Goal: Task Accomplishment & Management: Manage account settings

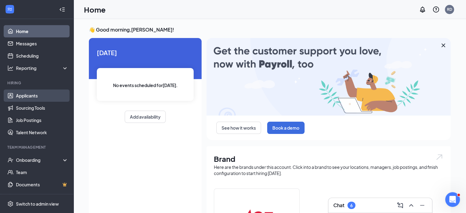
click at [34, 95] on link "Applicants" at bounding box center [42, 95] width 52 height 12
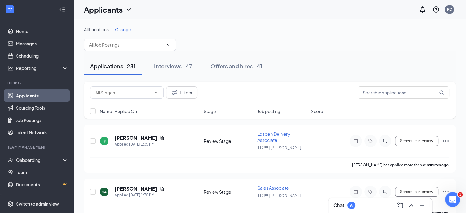
click at [127, 29] on span "Change" at bounding box center [123, 30] width 16 height 6
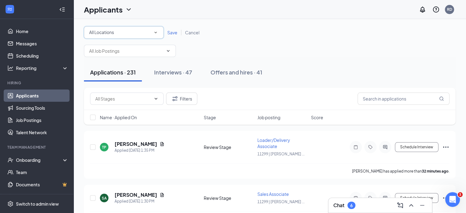
click at [146, 31] on div "All Locations" at bounding box center [123, 32] width 69 height 7
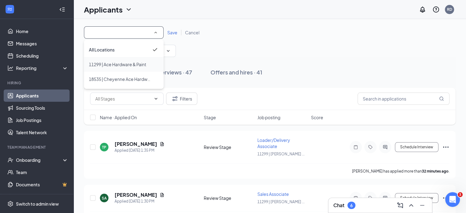
click at [103, 66] on span "11299 | Ace Hardware & Paint" at bounding box center [117, 65] width 57 height 6
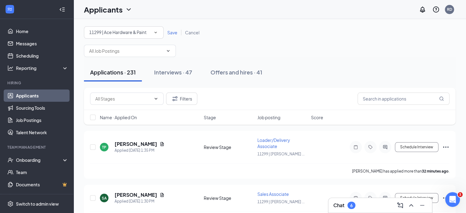
click at [171, 31] on span "Save" at bounding box center [172, 33] width 10 height 6
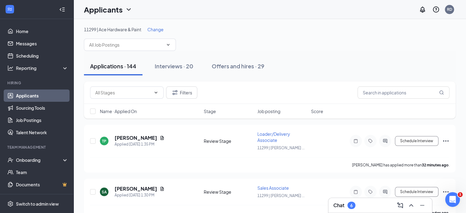
click at [127, 111] on span "Name · Applied On" at bounding box center [118, 111] width 37 height 6
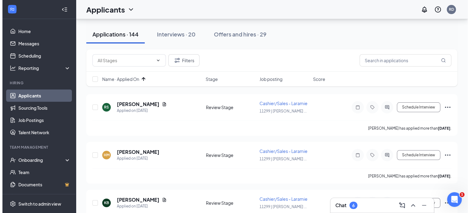
scroll to position [92, 0]
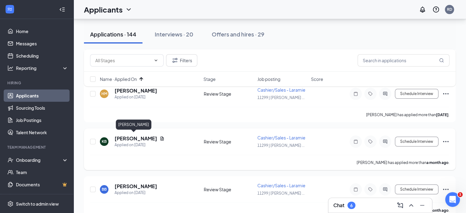
click at [124, 135] on h5 "[PERSON_NAME]" at bounding box center [135, 138] width 43 height 7
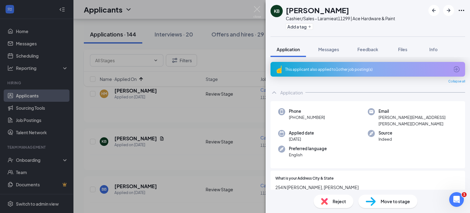
click at [371, 70] on div "This applicant also applied to 1 other job posting(s)" at bounding box center [367, 69] width 164 height 5
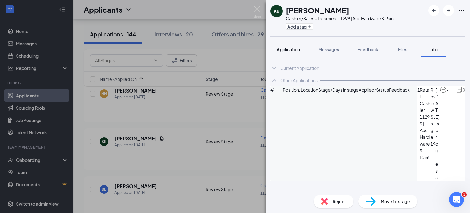
click at [287, 49] on span "Application" at bounding box center [288, 50] width 23 height 6
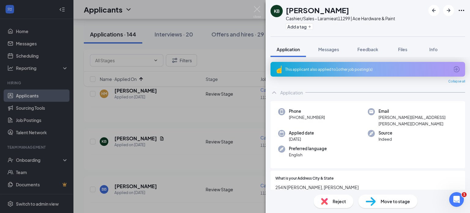
click at [386, 200] on span "Move to stage" at bounding box center [395, 201] width 29 height 7
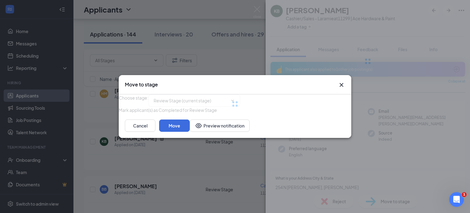
type input "Pre-Employment Questionnaire (next stage)"
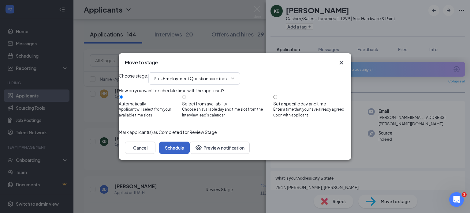
click at [190, 154] on button "Schedule" at bounding box center [174, 147] width 31 height 12
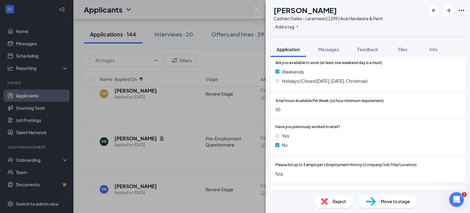
scroll to position [245, 0]
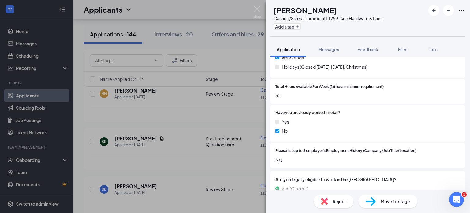
click at [336, 201] on span "Reject" at bounding box center [339, 201] width 13 height 7
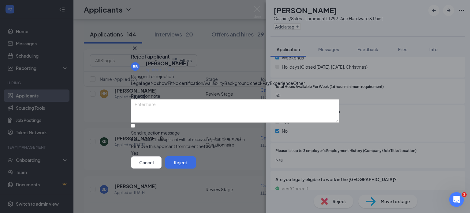
click at [293, 86] on div "Other" at bounding box center [299, 83] width 12 height 7
click at [135, 128] on input "Send rejection message If unchecked, the applicant will not receive a rejection…" at bounding box center [133, 126] width 4 height 4
checkbox input "true"
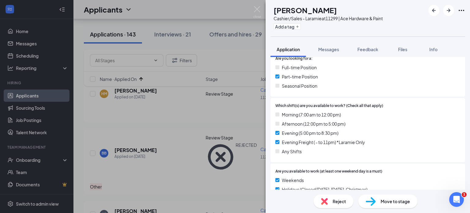
scroll to position [184, 0]
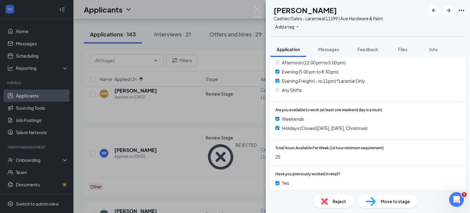
click at [392, 205] on div "Move to stage" at bounding box center [387, 200] width 59 height 13
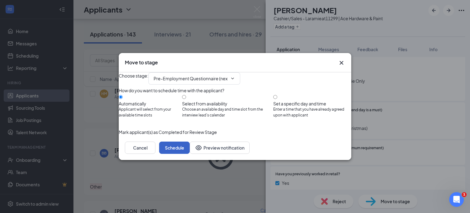
click at [190, 154] on button "Schedule" at bounding box center [174, 147] width 31 height 12
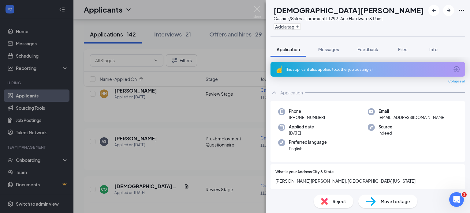
click at [361, 68] on div "This applicant also applied to 1 other job posting(s)" at bounding box center [367, 69] width 164 height 5
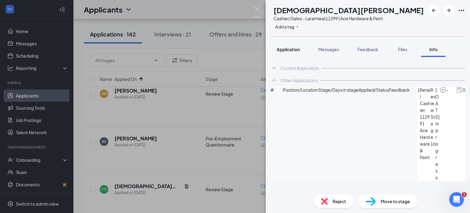
drag, startPoint x: 283, startPoint y: 47, endPoint x: 290, endPoint y: 55, distance: 10.4
click at [283, 48] on span "Application" at bounding box center [288, 50] width 23 height 6
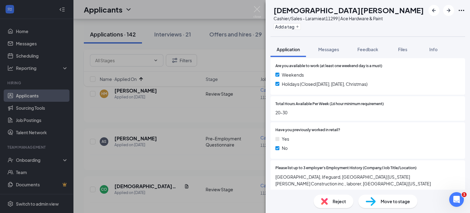
scroll to position [275, 0]
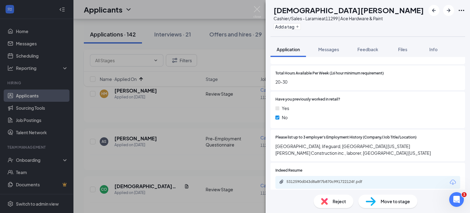
click at [335, 199] on span "Reject" at bounding box center [339, 201] width 13 height 7
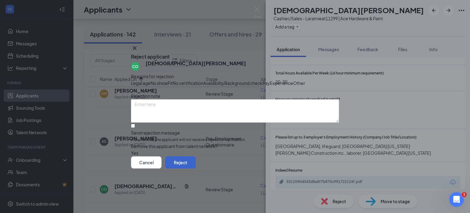
click at [196, 168] on button "Reject" at bounding box center [180, 162] width 31 height 12
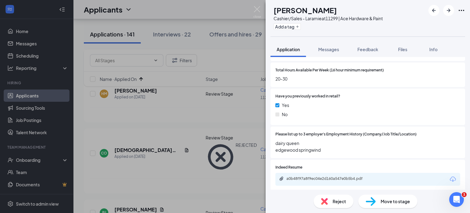
scroll to position [275, 0]
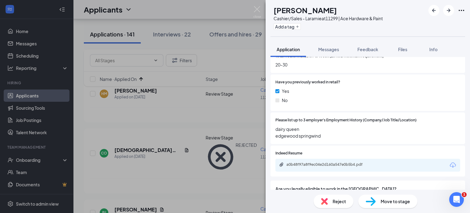
click at [338, 200] on span "Reject" at bounding box center [339, 201] width 13 height 7
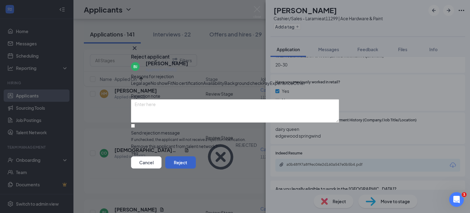
click at [196, 168] on button "Reject" at bounding box center [180, 162] width 31 height 12
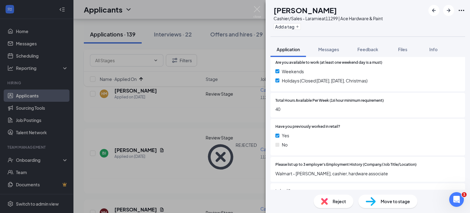
scroll to position [245, 0]
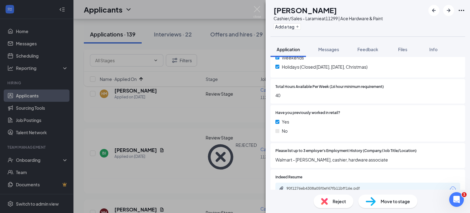
click at [399, 201] on span "Move to stage" at bounding box center [395, 201] width 29 height 7
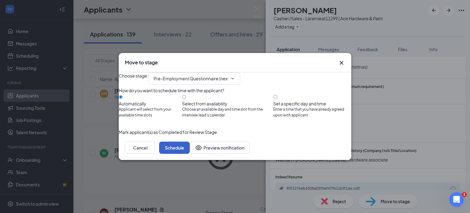
click at [190, 154] on button "Schedule" at bounding box center [174, 147] width 31 height 12
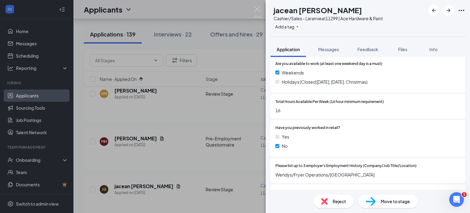
scroll to position [245, 0]
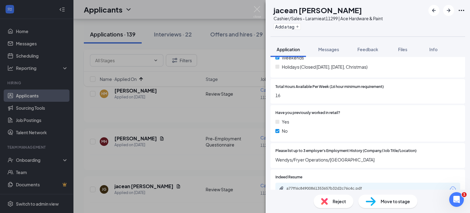
click at [338, 201] on span "Reject" at bounding box center [339, 201] width 13 height 7
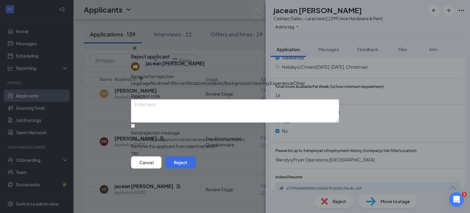
drag, startPoint x: 266, startPoint y: 76, endPoint x: 235, endPoint y: 102, distance: 40.4
click at [224, 80] on span "Availability" at bounding box center [213, 83] width 21 height 7
drag, startPoint x: 141, startPoint y: 143, endPoint x: 173, endPoint y: 153, distance: 34.2
click at [135, 128] on input "Send rejection message If unchecked, the applicant will not receive a rejection…" at bounding box center [133, 126] width 4 height 4
checkbox input "true"
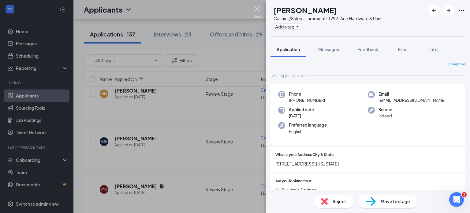
click at [257, 9] on img at bounding box center [257, 12] width 8 height 12
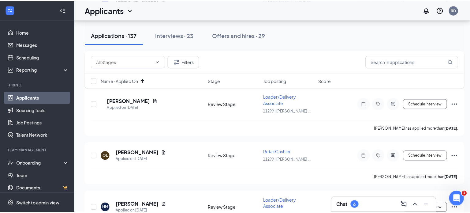
scroll to position [459, 0]
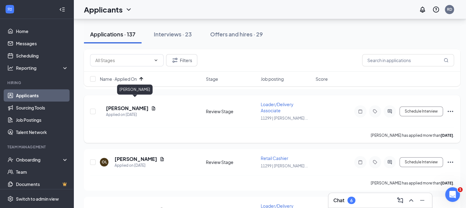
click at [127, 105] on h5 "[PERSON_NAME]" at bounding box center [127, 108] width 43 height 7
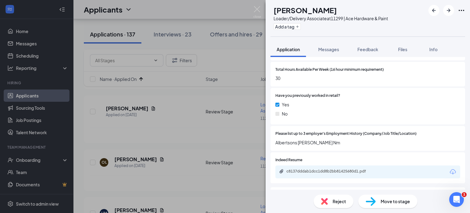
scroll to position [275, 0]
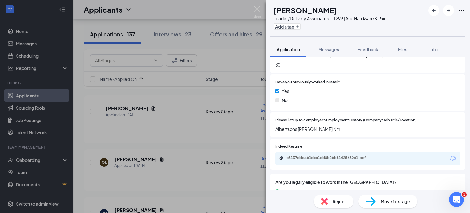
click at [394, 200] on span "Move to stage" at bounding box center [395, 201] width 29 height 7
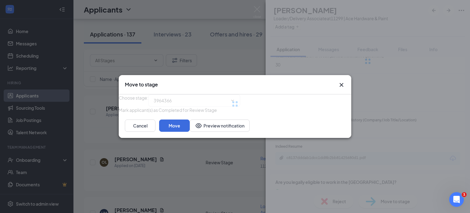
type input "Pre-Employment Questionnaire (next stage)"
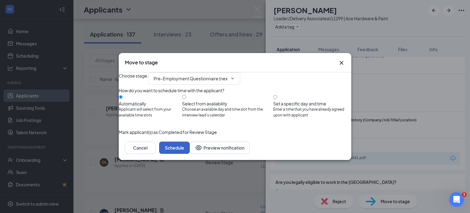
click at [190, 154] on button "Schedule" at bounding box center [174, 147] width 31 height 12
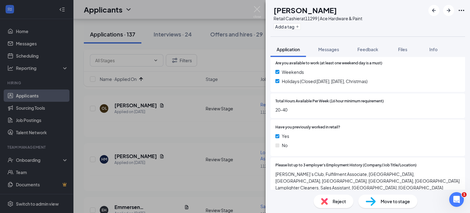
scroll to position [245, 0]
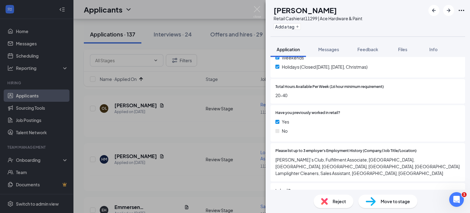
click at [384, 199] on span "Move to stage" at bounding box center [395, 201] width 29 height 7
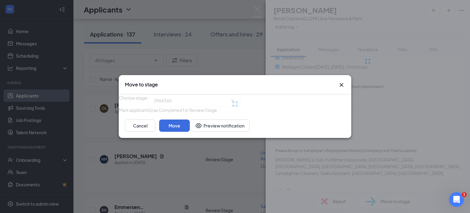
type input "Pre-Employment Questionnaire (next stage)"
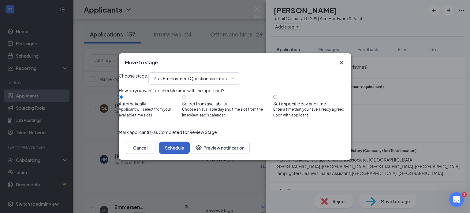
click at [190, 154] on button "Schedule" at bounding box center [174, 147] width 31 height 12
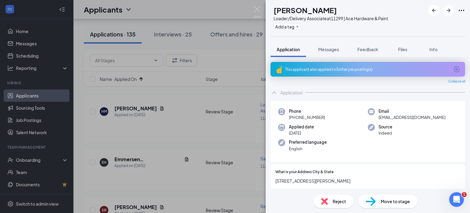
click at [336, 69] on div "This applicant also applied to 3 other job posting(s)" at bounding box center [367, 69] width 164 height 5
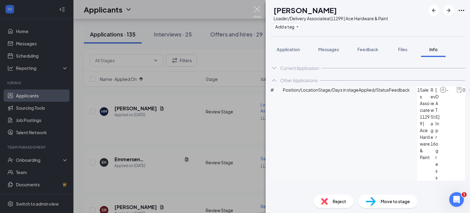
click at [259, 8] on img at bounding box center [257, 12] width 8 height 12
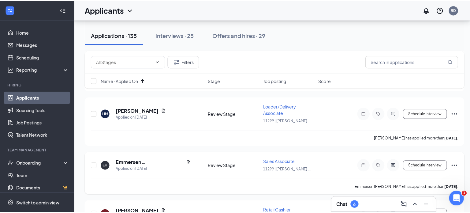
scroll to position [490, 0]
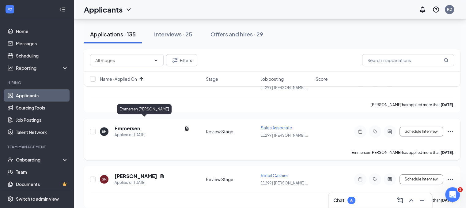
click at [143, 125] on h5 "Emmersen [PERSON_NAME]" at bounding box center [147, 128] width 67 height 7
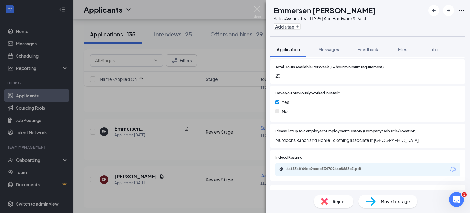
scroll to position [275, 0]
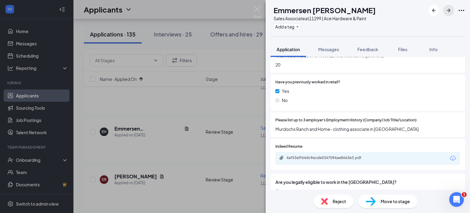
click at [448, 10] on icon "ArrowRight" at bounding box center [449, 11] width 4 height 4
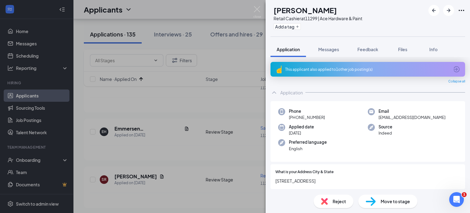
click at [368, 67] on div "This applicant also applied to 1 other job posting(s)" at bounding box center [367, 69] width 164 height 5
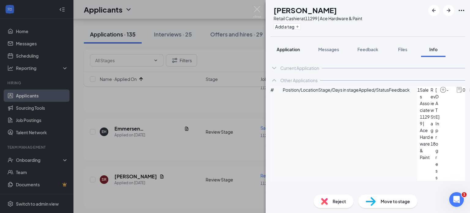
click at [293, 49] on span "Application" at bounding box center [288, 50] width 23 height 6
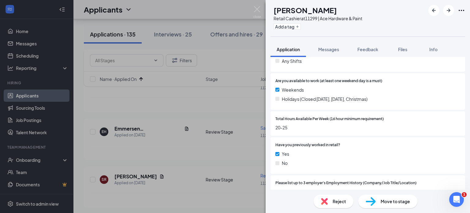
scroll to position [245, 0]
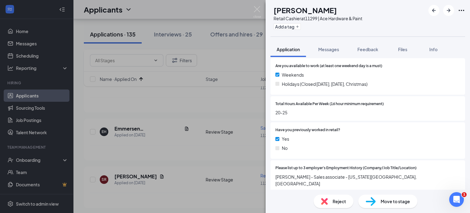
click at [388, 200] on span "Move to stage" at bounding box center [395, 201] width 29 height 7
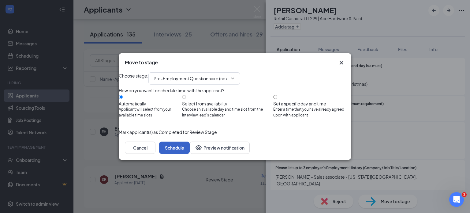
click at [190, 154] on button "Schedule" at bounding box center [174, 147] width 31 height 12
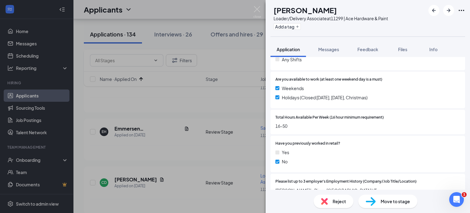
scroll to position [245, 0]
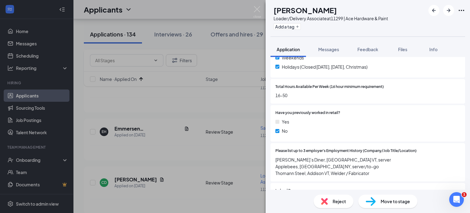
click at [388, 200] on span "Move to stage" at bounding box center [395, 201] width 29 height 7
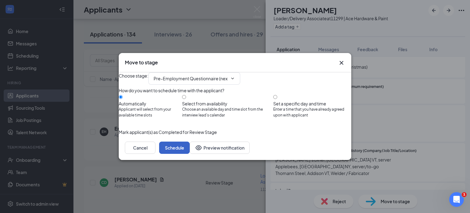
click at [190, 154] on button "Schedule" at bounding box center [174, 147] width 31 height 12
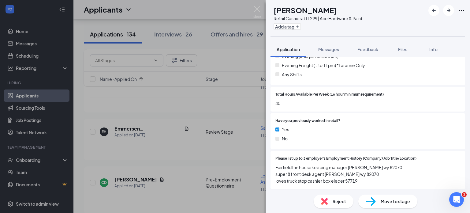
scroll to position [214, 0]
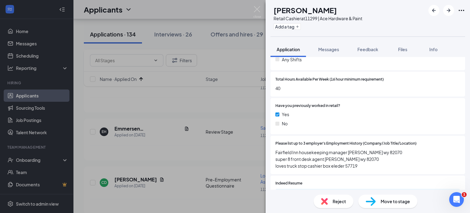
click at [395, 203] on span "Move to stage" at bounding box center [395, 201] width 29 height 7
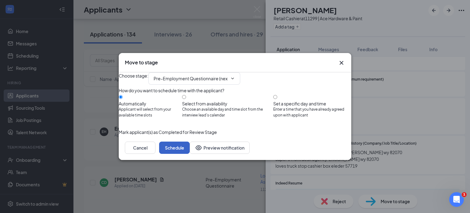
click at [190, 154] on button "Schedule" at bounding box center [174, 147] width 31 height 12
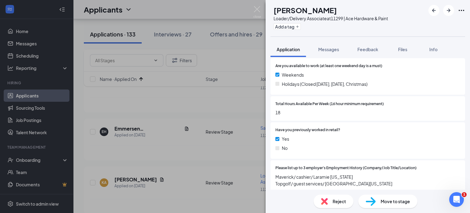
scroll to position [275, 0]
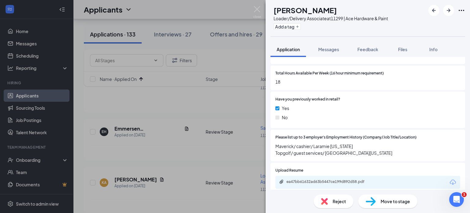
click at [342, 200] on span "Reject" at bounding box center [339, 201] width 13 height 7
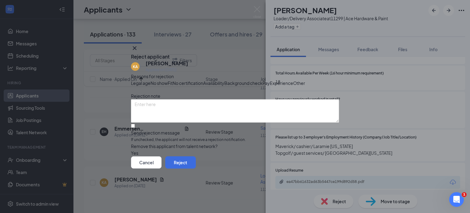
click at [224, 80] on span "Availability" at bounding box center [213, 83] width 21 height 7
click at [135, 128] on input "Send rejection message If unchecked, the applicant will not receive a rejection…" at bounding box center [133, 126] width 4 height 4
checkbox input "true"
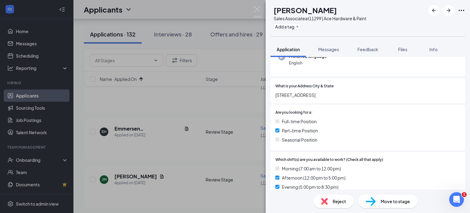
scroll to position [122, 0]
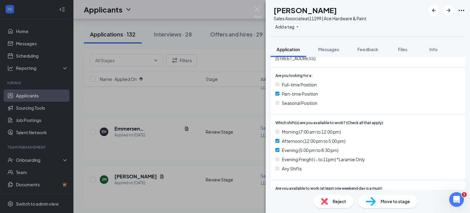
click at [343, 203] on span "Reject" at bounding box center [339, 201] width 13 height 7
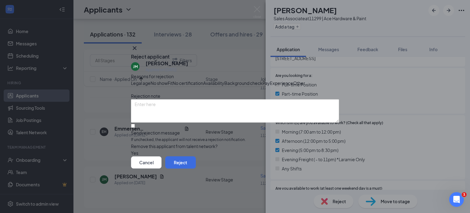
click at [224, 80] on span "Availability" at bounding box center [213, 83] width 21 height 7
drag, startPoint x: 143, startPoint y: 142, endPoint x: 155, endPoint y: 151, distance: 15.2
click at [135, 128] on input "Send rejection message If unchecked, the applicant will not receive a rejection…" at bounding box center [133, 126] width 4 height 4
checkbox input "true"
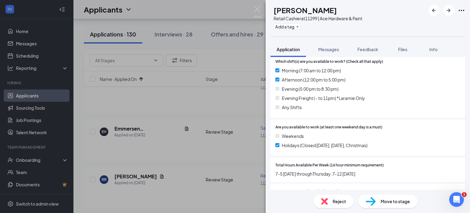
scroll to position [214, 0]
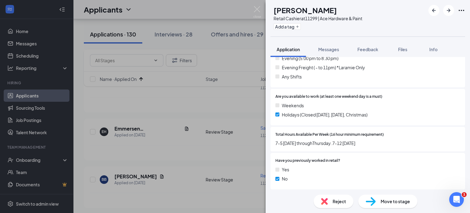
click at [337, 197] on div "Reject" at bounding box center [334, 200] width 40 height 13
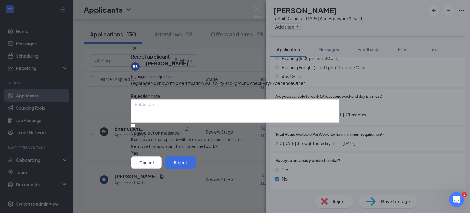
click at [224, 80] on span "Availability" at bounding box center [213, 83] width 21 height 7
click at [135, 128] on input "Send rejection message If unchecked, the applicant will not receive a rejection…" at bounding box center [133, 126] width 4 height 4
checkbox input "true"
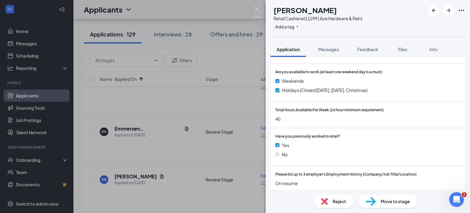
scroll to position [275, 0]
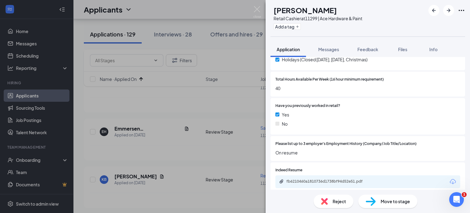
click at [389, 200] on span "Move to stage" at bounding box center [395, 201] width 29 height 7
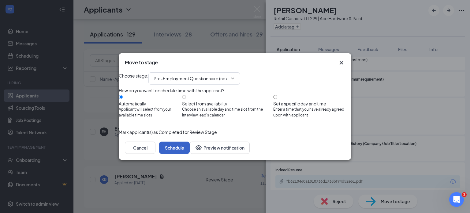
click at [190, 154] on button "Schedule" at bounding box center [174, 147] width 31 height 12
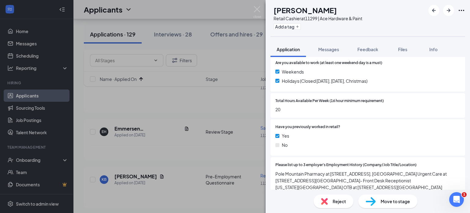
scroll to position [245, 0]
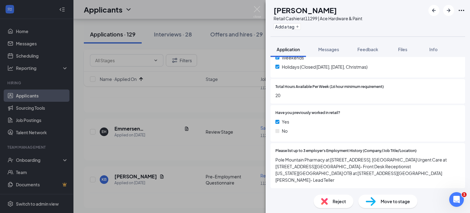
click at [384, 196] on div "Move to stage" at bounding box center [387, 200] width 59 height 13
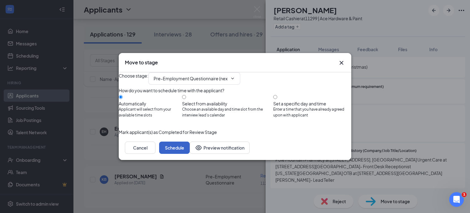
click at [190, 154] on button "Schedule" at bounding box center [174, 147] width 31 height 12
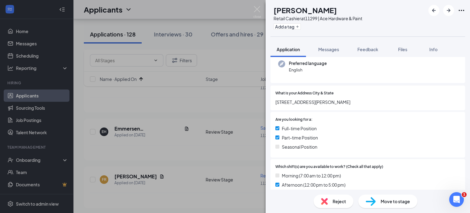
scroll to position [92, 0]
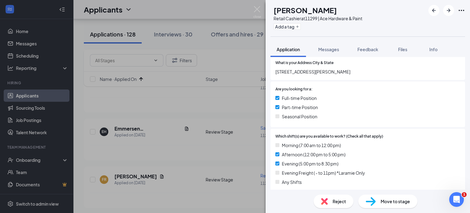
click at [394, 201] on span "Move to stage" at bounding box center [395, 201] width 29 height 7
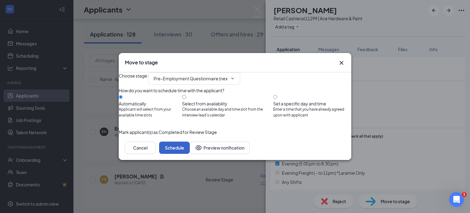
click at [190, 154] on button "Schedule" at bounding box center [174, 147] width 31 height 12
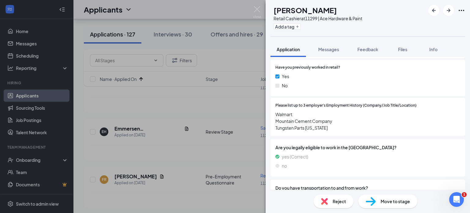
scroll to position [306, 0]
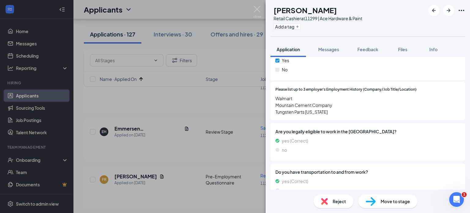
click at [388, 199] on span "Move to stage" at bounding box center [395, 201] width 29 height 7
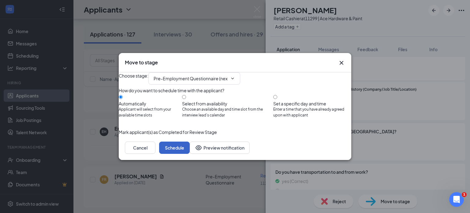
click at [190, 154] on button "Schedule" at bounding box center [174, 147] width 31 height 12
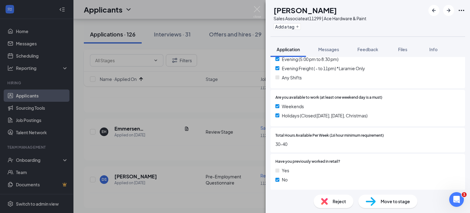
scroll to position [214, 0]
click at [391, 200] on span "Move to stage" at bounding box center [395, 201] width 29 height 7
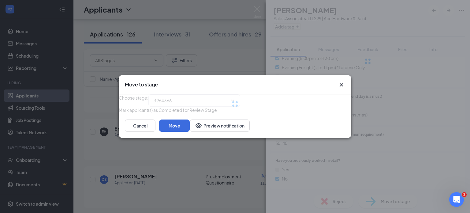
type input "Pre-Employment Questionnaire (next stage)"
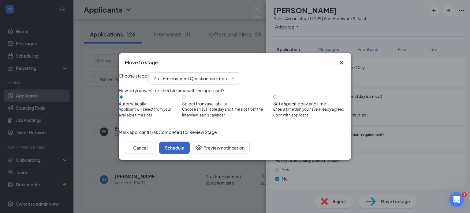
click at [190, 154] on button "Schedule" at bounding box center [174, 147] width 31 height 12
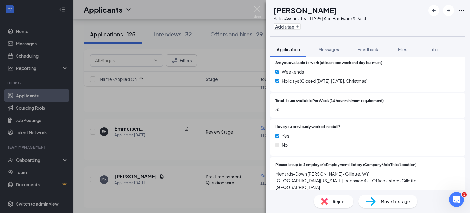
scroll to position [245, 0]
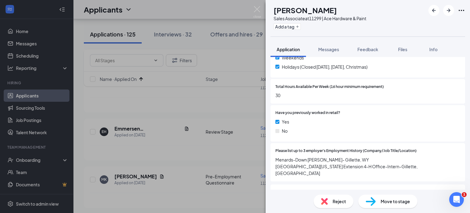
click at [392, 202] on span "Move to stage" at bounding box center [395, 201] width 29 height 7
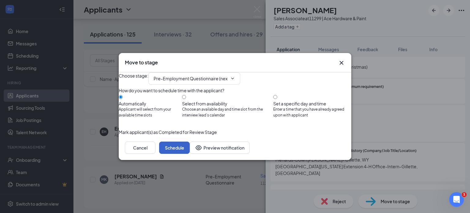
drag, startPoint x: 331, startPoint y: 158, endPoint x: 342, endPoint y: 150, distance: 12.7
click at [190, 154] on button "Schedule" at bounding box center [174, 147] width 31 height 12
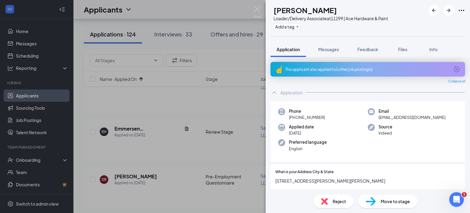
click at [332, 70] on div "This applicant also applied to 1 other job posting(s)" at bounding box center [367, 69] width 164 height 5
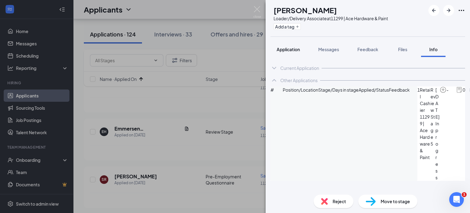
click at [286, 48] on span "Application" at bounding box center [288, 50] width 23 height 6
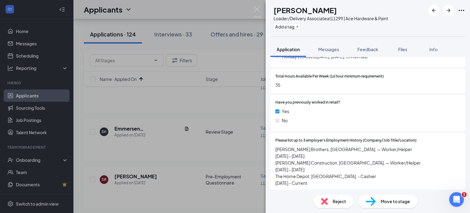
scroll to position [275, 0]
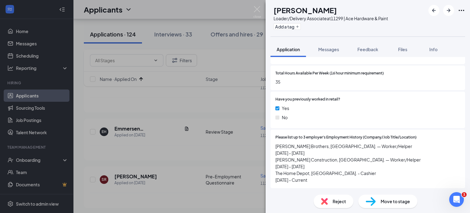
click at [392, 202] on span "Move to stage" at bounding box center [395, 201] width 29 height 7
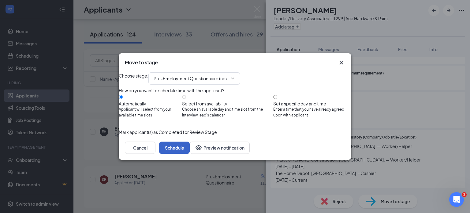
click at [190, 154] on button "Schedule" at bounding box center [174, 147] width 31 height 12
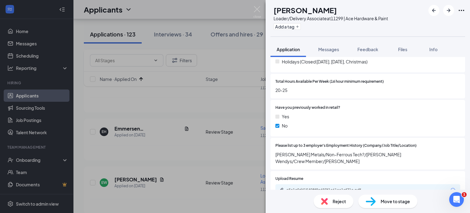
scroll to position [275, 0]
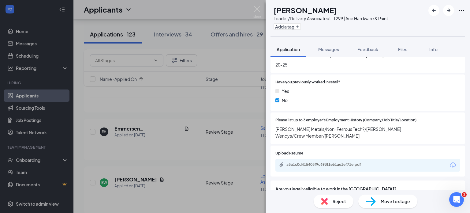
click at [339, 201] on span "Reject" at bounding box center [339, 201] width 13 height 7
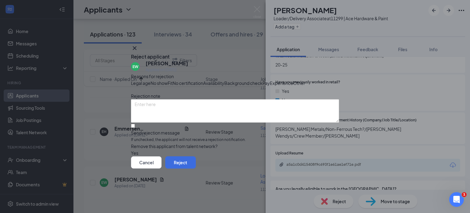
click at [224, 80] on span "Availability" at bounding box center [213, 83] width 21 height 7
drag, startPoint x: 144, startPoint y: 141, endPoint x: 142, endPoint y: 147, distance: 5.6
click at [135, 128] on input "Send rejection message If unchecked, the applicant will not receive a rejection…" at bounding box center [133, 126] width 4 height 4
checkbox input "true"
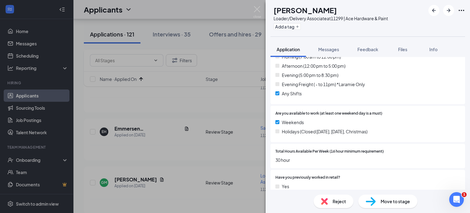
scroll to position [184, 0]
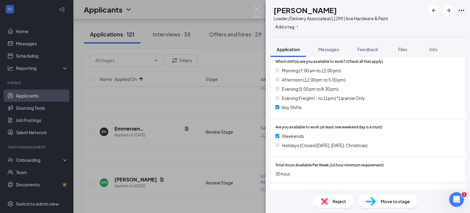
click at [387, 199] on span "Move to stage" at bounding box center [395, 201] width 29 height 7
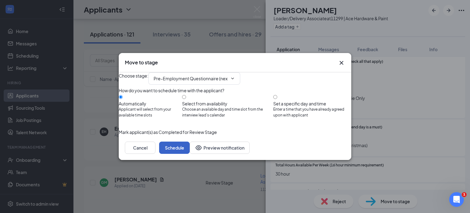
click at [190, 154] on button "Schedule" at bounding box center [174, 147] width 31 height 12
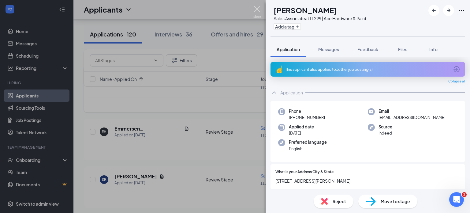
drag, startPoint x: 259, startPoint y: 8, endPoint x: 243, endPoint y: 99, distance: 92.1
click at [259, 8] on img at bounding box center [257, 12] width 8 height 12
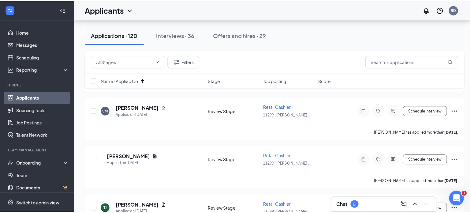
scroll to position [1683, 0]
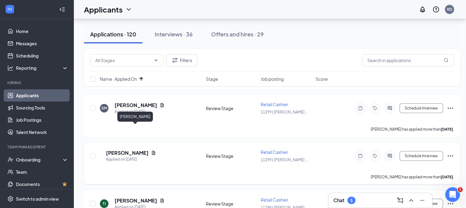
click at [136, 150] on h5 "[PERSON_NAME]" at bounding box center [127, 153] width 43 height 7
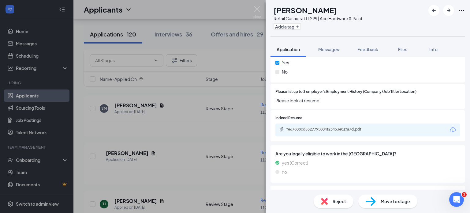
scroll to position [306, 0]
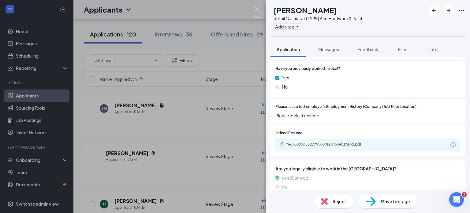
click at [334, 148] on div "fe67808cd5527795004f23453e81fa7d.pdf" at bounding box center [367, 144] width 185 height 13
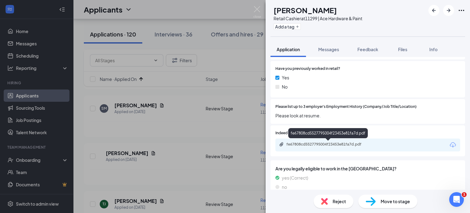
click at [334, 143] on div "fe67808cd5527795004f23453e81fa7d.pdf" at bounding box center [329, 144] width 86 height 5
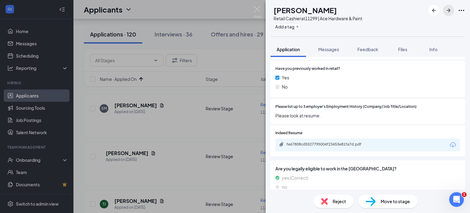
click at [447, 10] on icon "ArrowRight" at bounding box center [449, 11] width 4 height 4
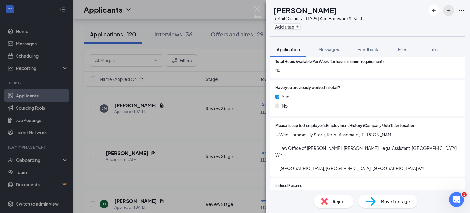
scroll to position [306, 0]
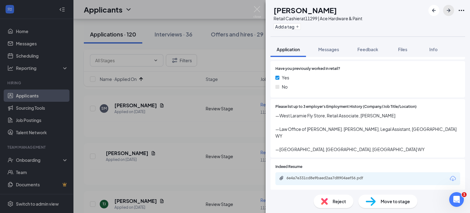
click at [447, 9] on icon "ArrowRight" at bounding box center [448, 10] width 7 height 7
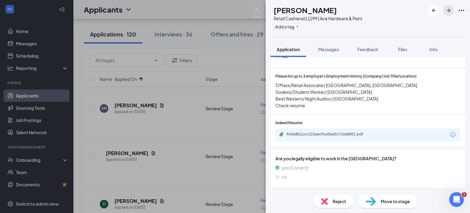
scroll to position [337, 0]
click at [451, 9] on icon "ArrowRight" at bounding box center [448, 10] width 7 height 7
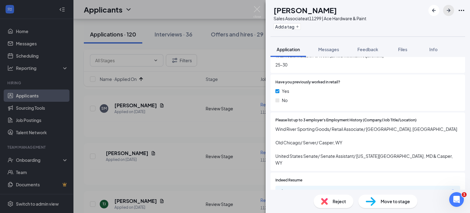
scroll to position [306, 0]
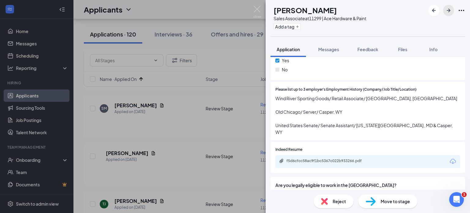
click at [449, 8] on icon "ArrowRight" at bounding box center [448, 10] width 7 height 7
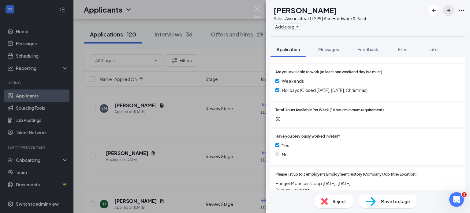
scroll to position [275, 0]
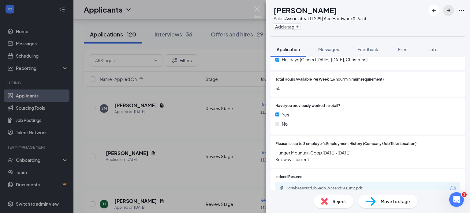
click at [451, 9] on icon "ArrowRight" at bounding box center [448, 10] width 7 height 7
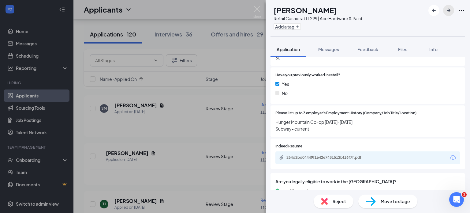
drag, startPoint x: 449, startPoint y: 9, endPoint x: 444, endPoint y: 16, distance: 9.4
click at [449, 9] on icon "ArrowRight" at bounding box center [448, 10] width 7 height 7
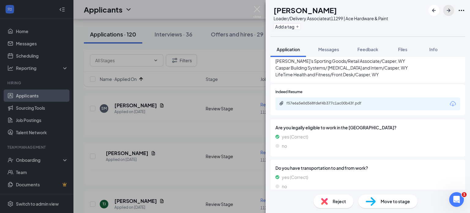
scroll to position [367, 0]
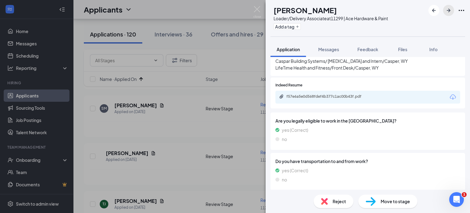
click at [447, 11] on icon "ArrowRight" at bounding box center [448, 10] width 7 height 7
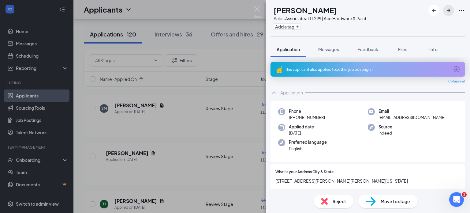
click at [447, 12] on icon "ArrowRight" at bounding box center [448, 10] width 7 height 7
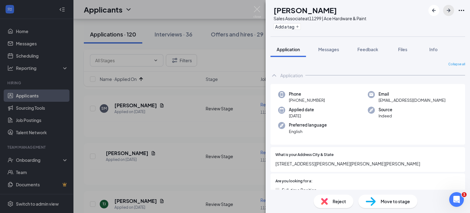
click at [447, 11] on icon "ArrowRight" at bounding box center [448, 10] width 7 height 7
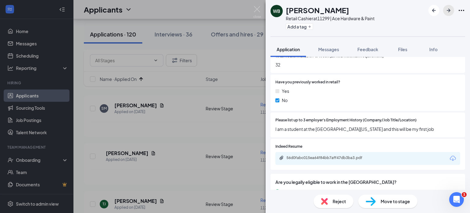
scroll to position [337, 0]
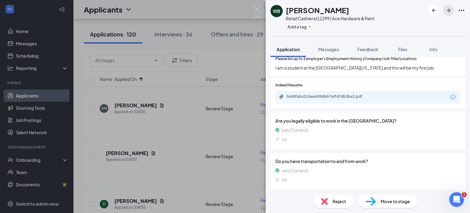
click at [448, 10] on icon "ArrowRight" at bounding box center [449, 11] width 4 height 4
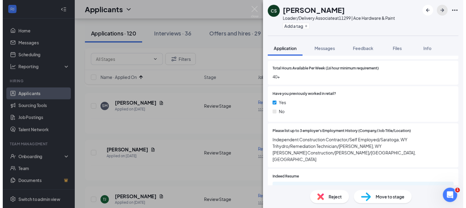
scroll to position [275, 0]
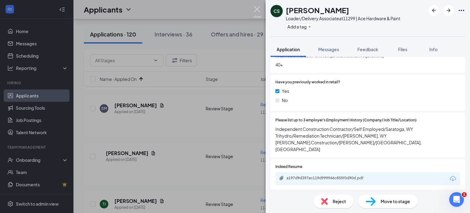
click at [256, 10] on img at bounding box center [257, 12] width 8 height 12
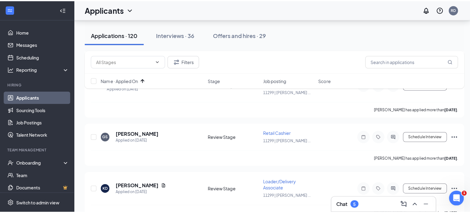
scroll to position [2357, 0]
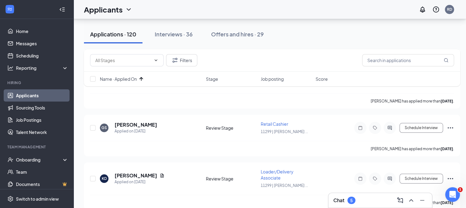
click at [136, 90] on div "Filters Name · Applied On Stage Job posting Score" at bounding box center [272, 70] width 376 height 43
click at [136, 91] on div "Filters Name · Applied On Stage Job posting Score" at bounding box center [272, 70] width 376 height 43
click at [137, 122] on h5 "[PERSON_NAME]" at bounding box center [135, 125] width 43 height 7
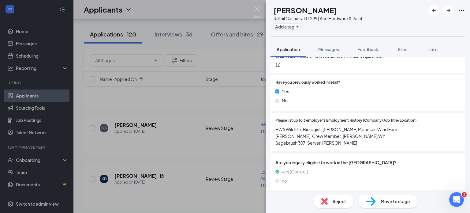
scroll to position [275, 0]
click at [448, 10] on icon "ArrowRight" at bounding box center [449, 11] width 4 height 4
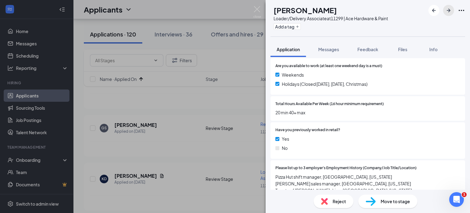
scroll to position [306, 0]
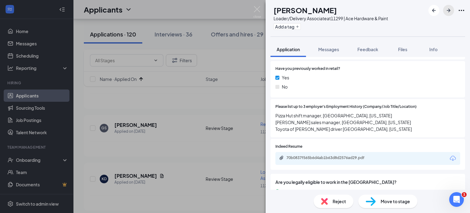
click at [451, 9] on icon "ArrowRight" at bounding box center [448, 10] width 7 height 7
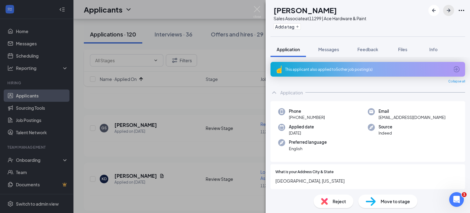
drag, startPoint x: 447, startPoint y: 11, endPoint x: 442, endPoint y: 18, distance: 8.7
click at [446, 13] on icon "ArrowRight" at bounding box center [448, 10] width 7 height 7
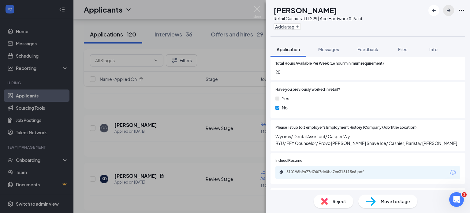
scroll to position [275, 0]
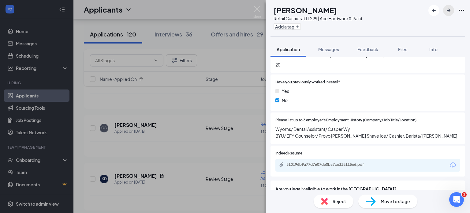
click at [445, 9] on icon "ArrowRight" at bounding box center [448, 10] width 7 height 7
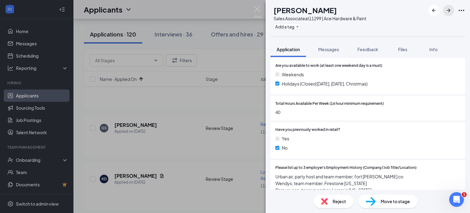
scroll to position [245, 0]
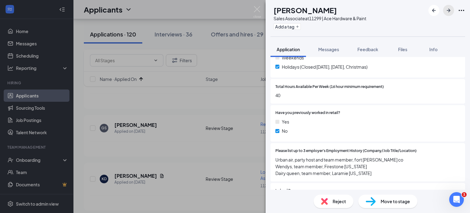
click at [448, 10] on icon "ArrowRight" at bounding box center [449, 11] width 4 height 4
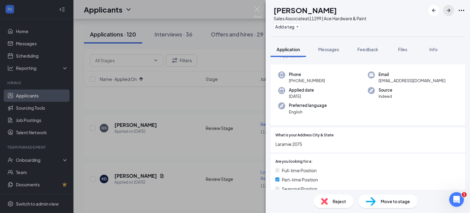
scroll to position [61, 0]
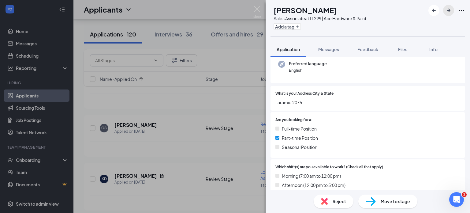
click at [447, 9] on icon "ArrowRight" at bounding box center [448, 10] width 7 height 7
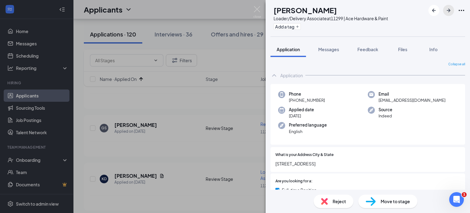
click at [447, 9] on icon "ArrowRight" at bounding box center [448, 10] width 7 height 7
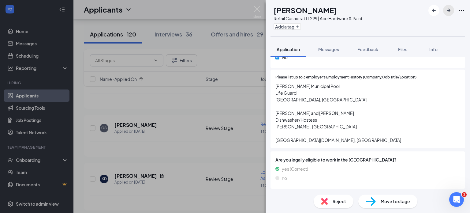
scroll to position [337, 0]
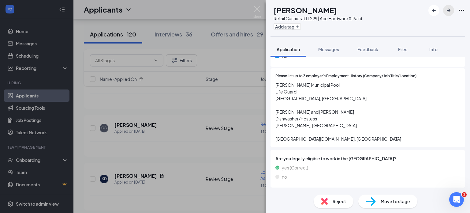
click at [447, 9] on icon "ArrowRight" at bounding box center [448, 10] width 7 height 7
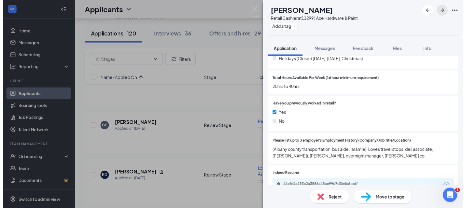
scroll to position [306, 0]
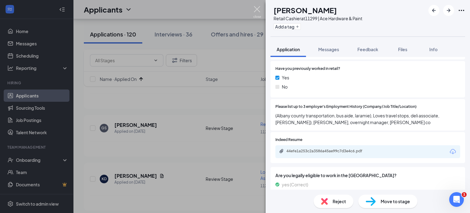
click at [259, 10] on img at bounding box center [257, 12] width 8 height 12
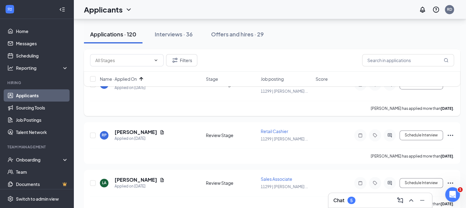
scroll to position [3286, 0]
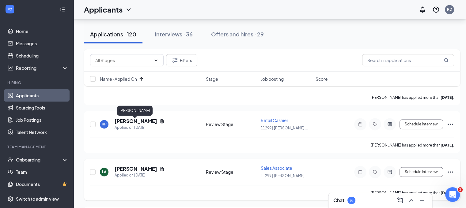
click at [133, 166] on h5 "[PERSON_NAME]" at bounding box center [135, 169] width 43 height 7
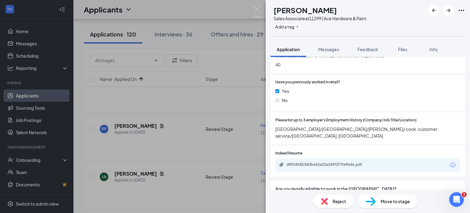
scroll to position [337, 0]
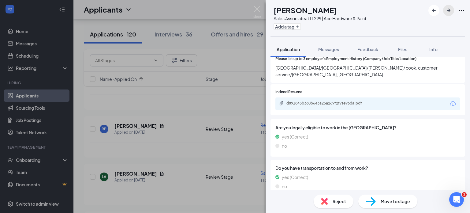
click at [449, 8] on icon "ArrowRight" at bounding box center [448, 10] width 7 height 7
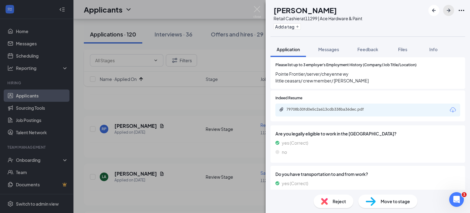
scroll to position [320, 0]
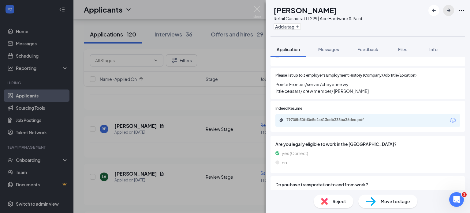
click at [449, 9] on icon "ArrowRight" at bounding box center [449, 11] width 4 height 4
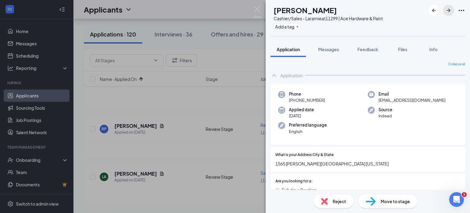
click at [449, 9] on icon "ArrowRight" at bounding box center [449, 11] width 4 height 4
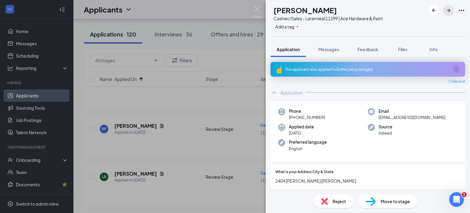
click at [449, 9] on icon "ArrowRight" at bounding box center [449, 11] width 4 height 4
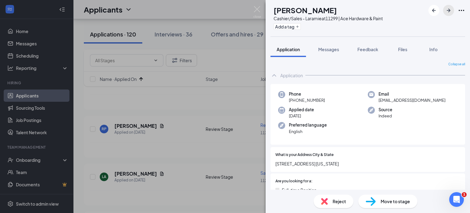
click at [449, 9] on icon "ArrowRight" at bounding box center [449, 11] width 4 height 4
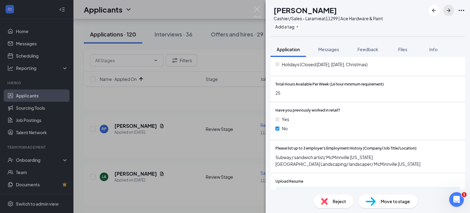
scroll to position [306, 0]
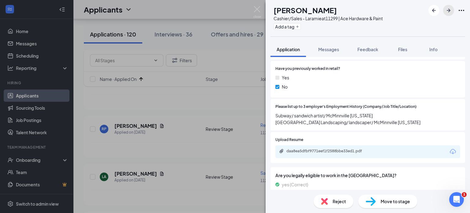
drag, startPoint x: 449, startPoint y: 12, endPoint x: 430, endPoint y: 68, distance: 59.3
click at [449, 13] on icon "ArrowRight" at bounding box center [448, 10] width 7 height 7
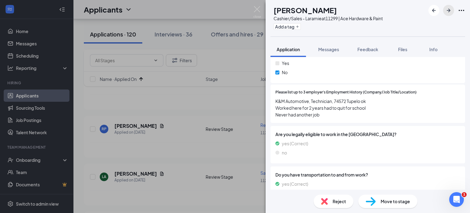
scroll to position [306, 0]
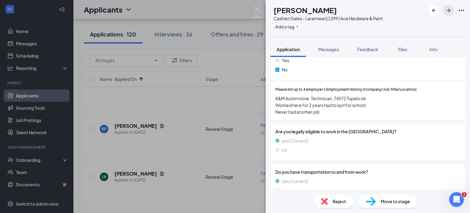
click at [449, 9] on icon "ArrowRight" at bounding box center [448, 10] width 7 height 7
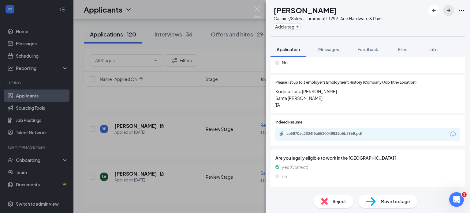
scroll to position [337, 0]
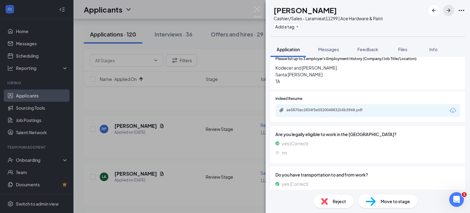
click at [448, 9] on icon "ArrowRight" at bounding box center [449, 11] width 4 height 4
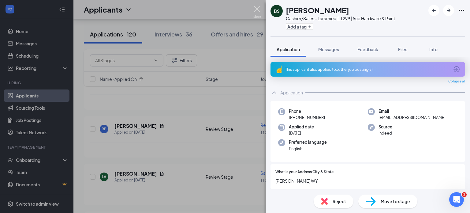
click at [256, 6] on img at bounding box center [257, 12] width 8 height 12
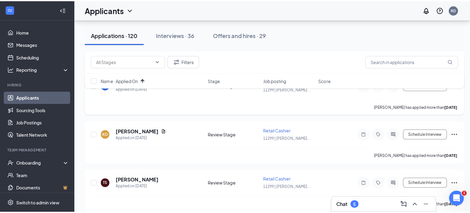
scroll to position [3439, 0]
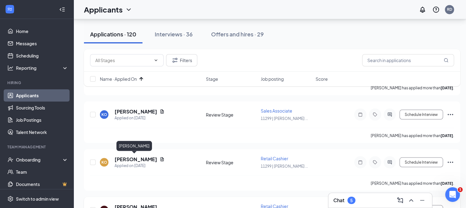
click at [133, 204] on h5 "[PERSON_NAME]" at bounding box center [135, 207] width 43 height 7
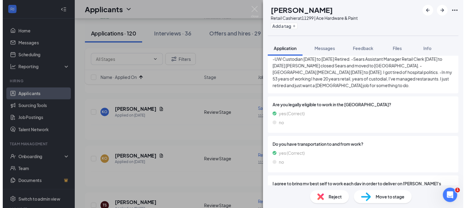
scroll to position [275, 0]
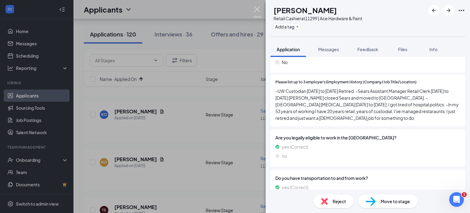
click at [257, 6] on img at bounding box center [257, 12] width 8 height 12
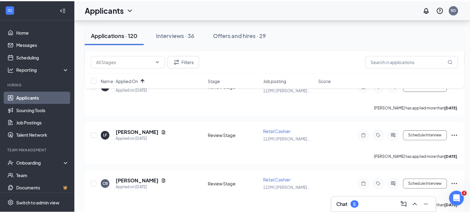
scroll to position [3623, 0]
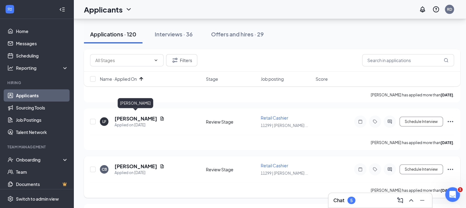
click at [133, 163] on h5 "[PERSON_NAME]" at bounding box center [135, 166] width 43 height 7
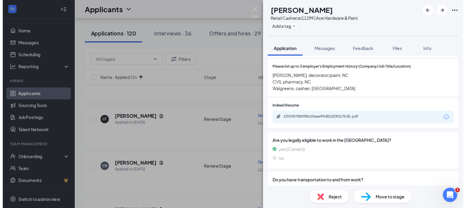
scroll to position [337, 0]
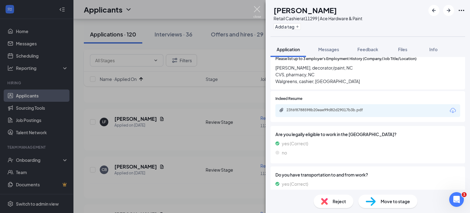
click at [256, 8] on img at bounding box center [257, 12] width 8 height 12
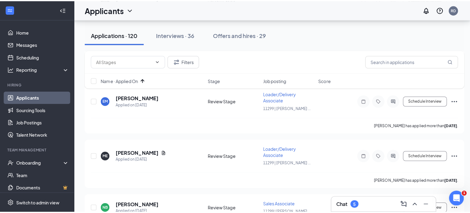
scroll to position [4082, 0]
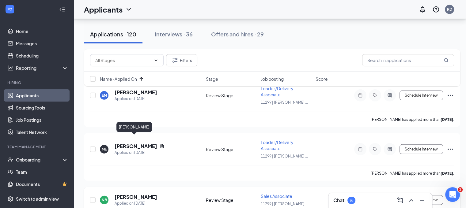
click at [136, 194] on h5 "[PERSON_NAME]" at bounding box center [135, 197] width 43 height 7
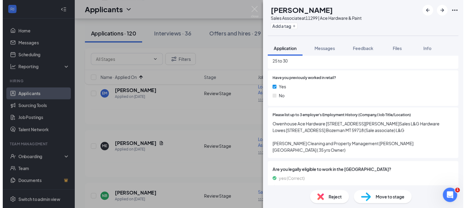
scroll to position [306, 0]
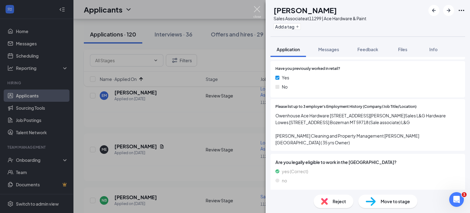
click at [255, 6] on img at bounding box center [257, 12] width 8 height 12
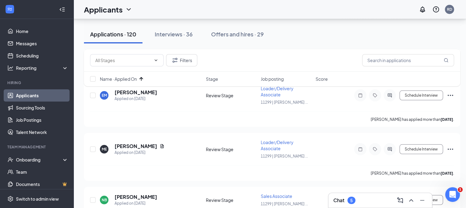
click at [359, 200] on div "Chat 5" at bounding box center [380, 201] width 94 height 10
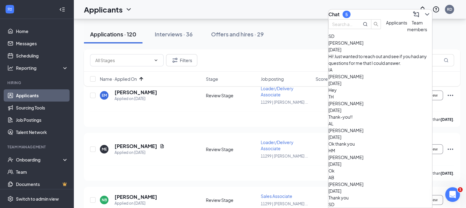
click at [365, 88] on div "Hey" at bounding box center [379, 90] width 103 height 7
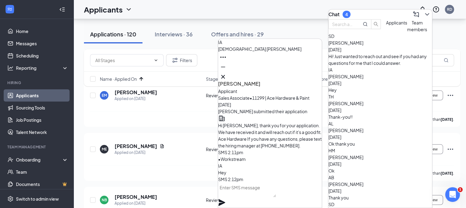
click at [301, 36] on div "Applications · 120 Interviews · 36 Offers and hires · 29" at bounding box center [272, 34] width 376 height 18
click at [423, 11] on icon "ChevronDown" at bounding box center [426, 14] width 7 height 7
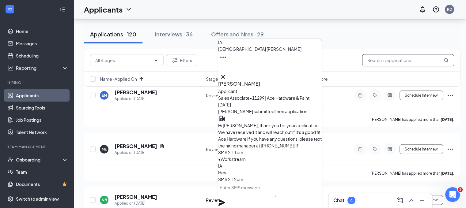
click at [390, 62] on input "text" at bounding box center [408, 60] width 92 height 12
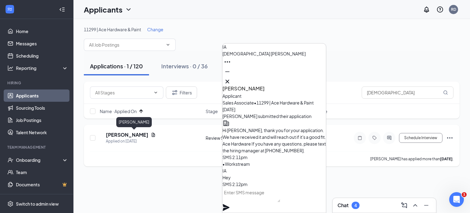
click at [132, 132] on h5 "[PERSON_NAME]" at bounding box center [127, 134] width 43 height 7
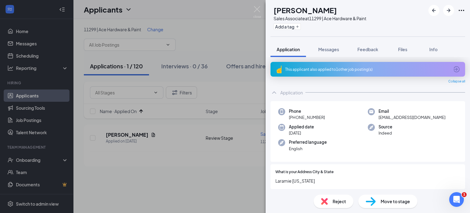
click at [366, 68] on div "This applicant also applied to 1 other job posting(s)" at bounding box center [367, 69] width 164 height 5
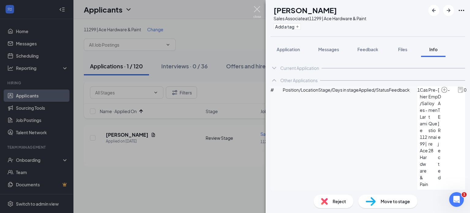
click at [260, 9] on img at bounding box center [257, 12] width 8 height 12
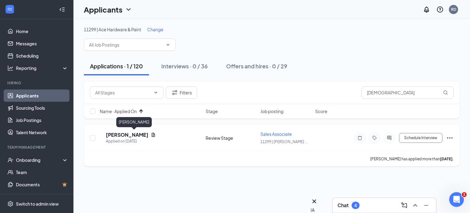
click at [132, 133] on h5 "[PERSON_NAME]" at bounding box center [127, 134] width 43 height 7
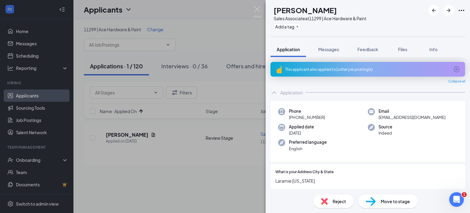
click at [256, 6] on div "IA [PERSON_NAME] Sales Associate at 11299 | Ace Hardware & Paint Add a tag Appl…" at bounding box center [235, 106] width 470 height 213
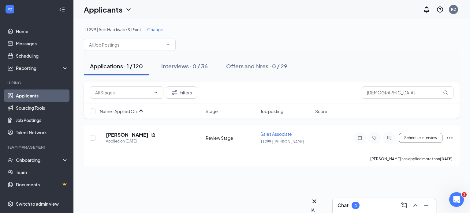
click at [361, 203] on div "Chat 4" at bounding box center [385, 205] width 94 height 10
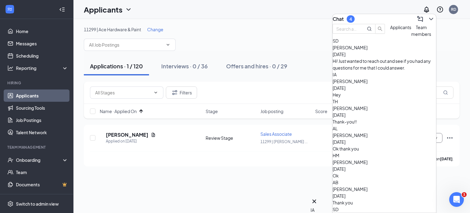
click at [374, 92] on div "Hey" at bounding box center [384, 94] width 103 height 7
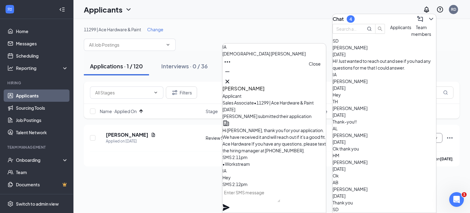
drag, startPoint x: 320, startPoint y: 78, endPoint x: 322, endPoint y: 82, distance: 4.0
click at [231, 79] on icon "Cross" at bounding box center [227, 81] width 7 height 7
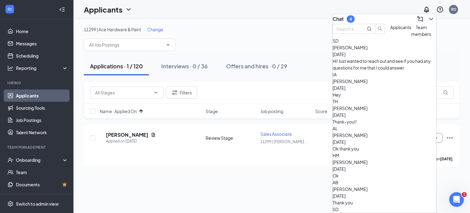
click at [368, 50] on span "[PERSON_NAME]" at bounding box center [350, 48] width 35 height 6
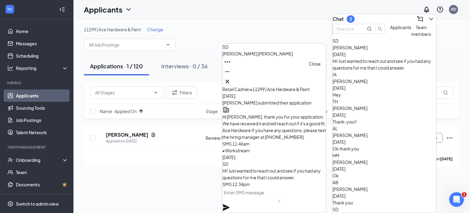
click at [231, 79] on icon "Cross" at bounding box center [227, 81] width 7 height 7
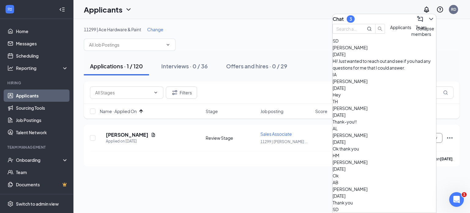
drag, startPoint x: 429, startPoint y: 18, endPoint x: 419, endPoint y: 40, distance: 24.0
click at [429, 18] on icon "ChevronDown" at bounding box center [431, 18] width 7 height 7
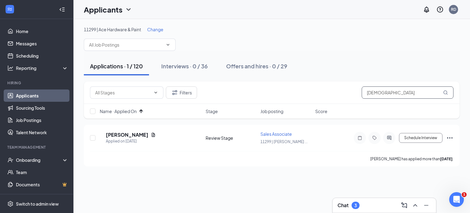
drag, startPoint x: 382, startPoint y: 94, endPoint x: 295, endPoint y: 118, distance: 89.6
click at [296, 119] on div "Filters ISAIAH Name · Applied On Stage Job posting Score" at bounding box center [272, 102] width 376 height 43
type input "[PERSON_NAME]"
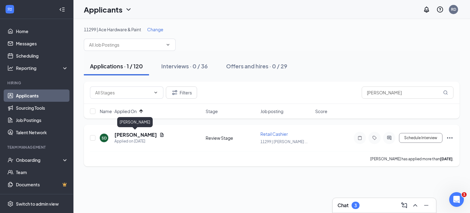
click at [141, 135] on h5 "[PERSON_NAME]" at bounding box center [135, 134] width 43 height 7
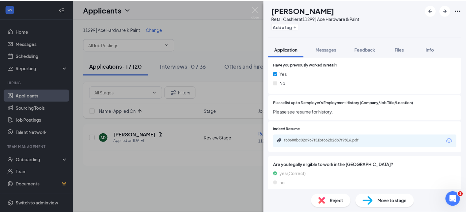
scroll to position [306, 0]
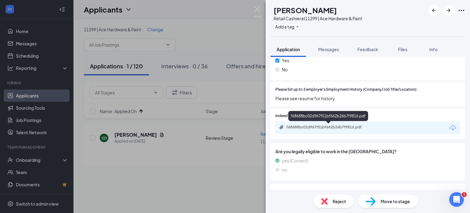
click at [313, 128] on div "f68688bc02d967f51bf662b26b7f9816.pdf" at bounding box center [329, 127] width 86 height 5
click at [395, 205] on div "Move to stage" at bounding box center [387, 200] width 59 height 13
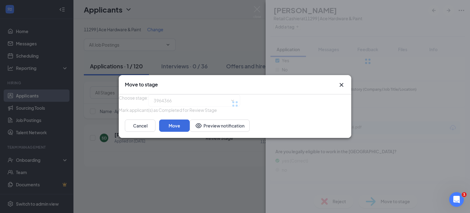
type input "Pre-Employment Questionnaire (next stage)"
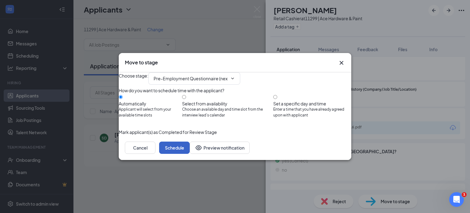
drag, startPoint x: 329, startPoint y: 161, endPoint x: 312, endPoint y: 163, distance: 17.5
click at [190, 154] on button "Schedule" at bounding box center [174, 147] width 31 height 12
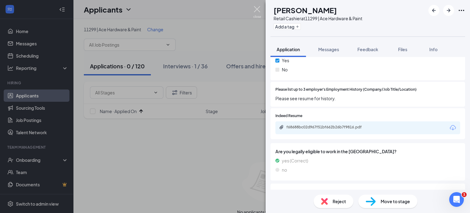
click at [256, 9] on img at bounding box center [257, 12] width 8 height 12
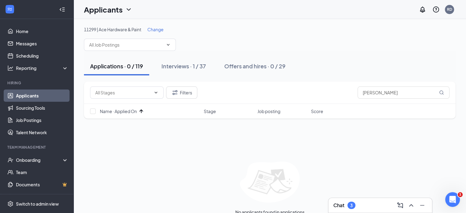
click at [107, 65] on div "Applications · 0 / 119" at bounding box center [116, 66] width 53 height 8
drag, startPoint x: 394, startPoint y: 94, endPoint x: 345, endPoint y: 101, distance: 49.0
click at [345, 101] on div "Filters [PERSON_NAME]" at bounding box center [269, 92] width 371 height 22
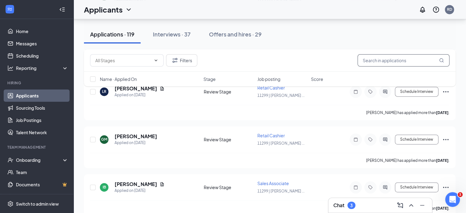
scroll to position [888, 0]
